Goal: Information Seeking & Learning: Learn about a topic

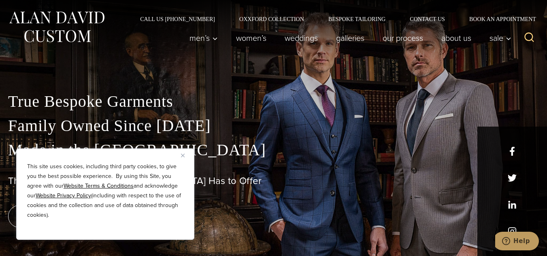
click at [184, 158] on button "Close" at bounding box center [186, 156] width 10 height 10
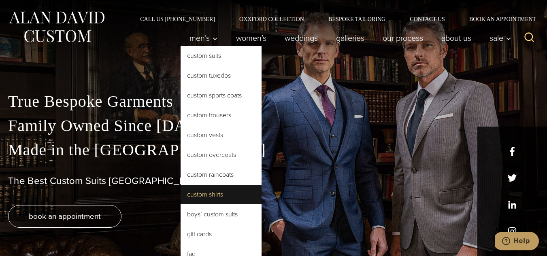
click at [207, 191] on link "Custom Shirts" at bounding box center [220, 194] width 81 height 19
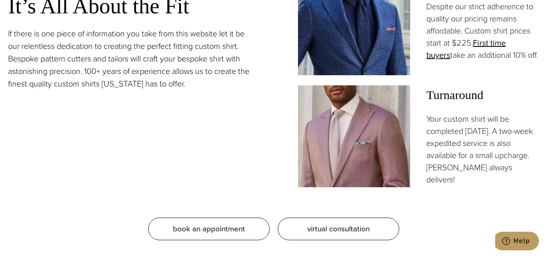
scroll to position [687, 0]
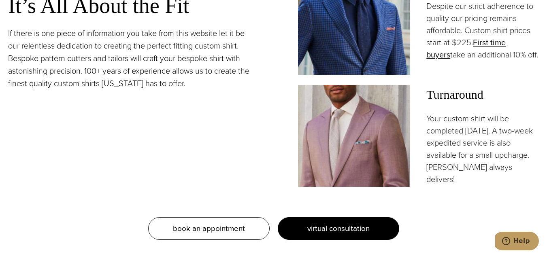
click at [320, 223] on span "virtual consultation" at bounding box center [338, 229] width 62 height 12
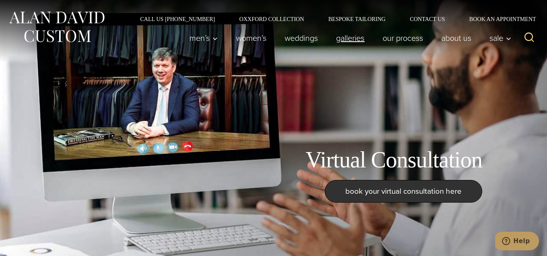
click at [354, 40] on link "Galleries" at bounding box center [350, 38] width 47 height 16
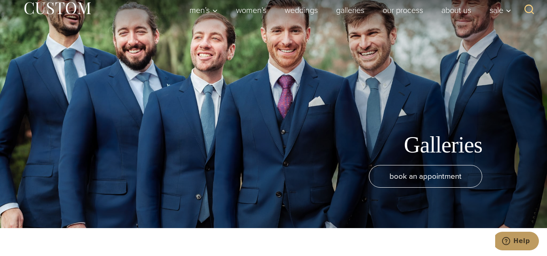
scroll to position [3, 0]
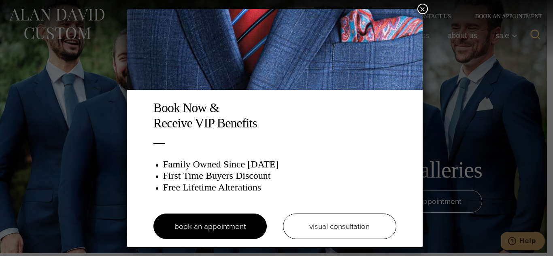
click at [423, 10] on button "×" at bounding box center [422, 9] width 11 height 11
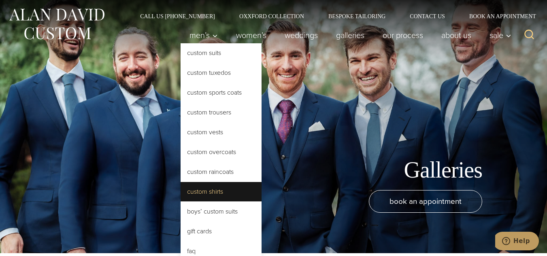
click at [208, 190] on link "Custom Shirts" at bounding box center [220, 191] width 81 height 19
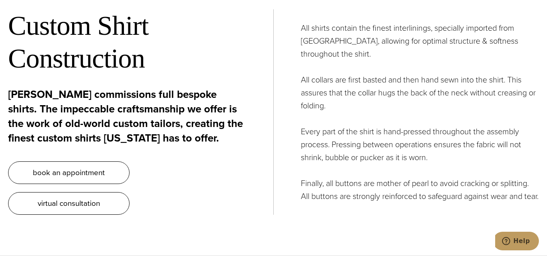
scroll to position [2668, 0]
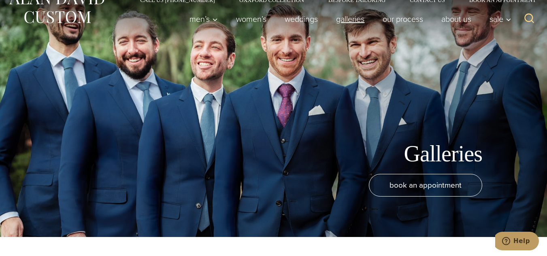
click at [344, 21] on link "Galleries" at bounding box center [350, 19] width 47 height 16
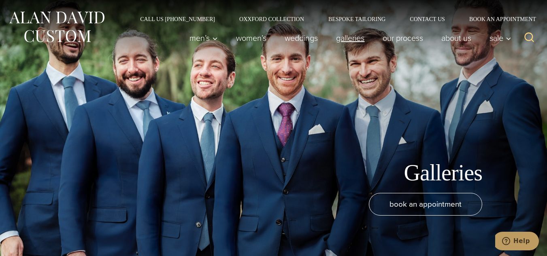
click at [350, 38] on link "Galleries" at bounding box center [350, 38] width 47 height 16
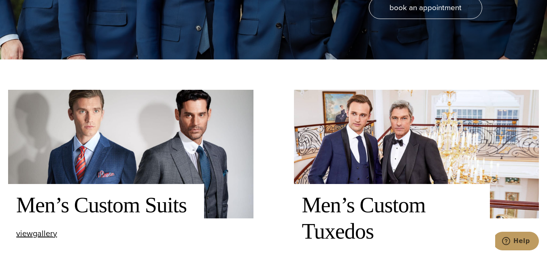
scroll to position [240, 0]
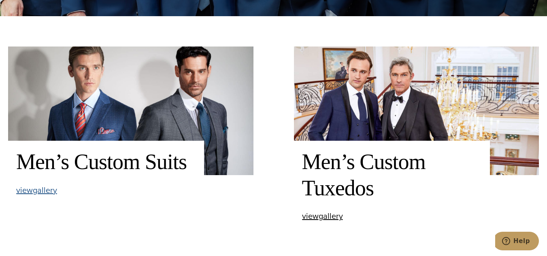
click at [45, 193] on span "view Men’s Custom Suits gallery" at bounding box center [36, 190] width 41 height 12
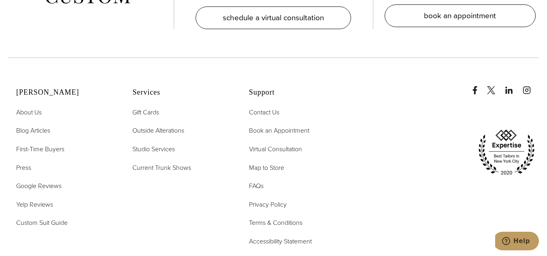
scroll to position [3771, 0]
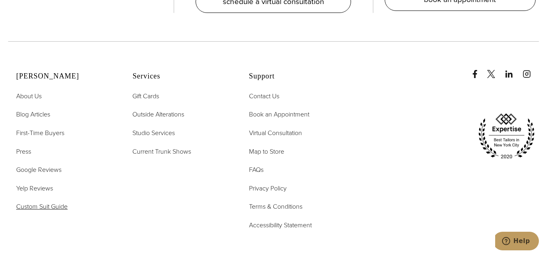
click at [43, 210] on span "Custom Suit Guide" at bounding box center [41, 206] width 51 height 9
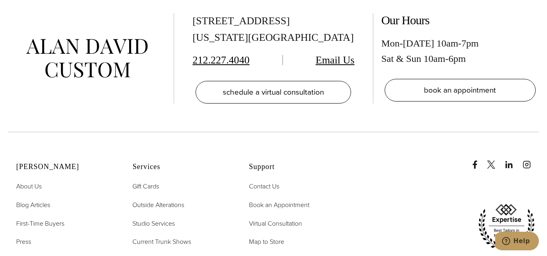
scroll to position [2445, 0]
